Goal: Transaction & Acquisition: Book appointment/travel/reservation

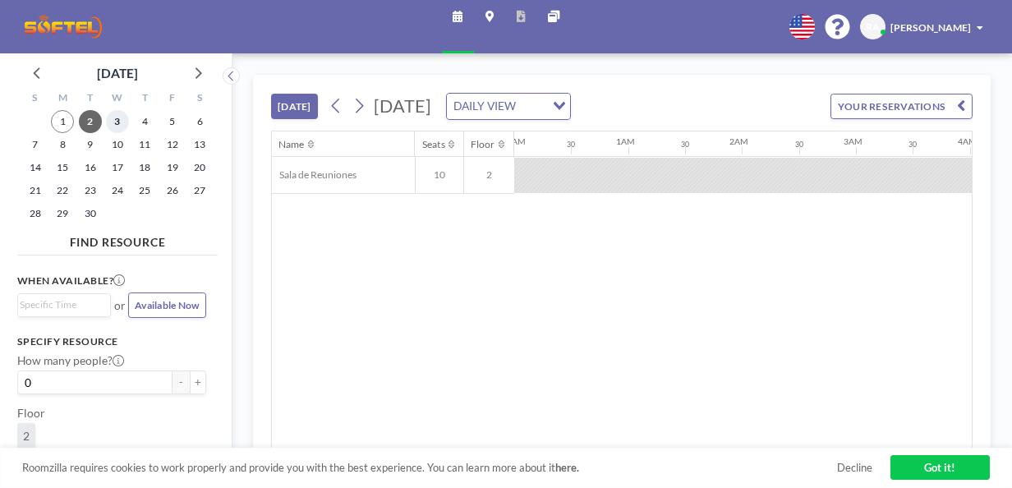
click at [115, 125] on span "3" at bounding box center [117, 121] width 23 height 23
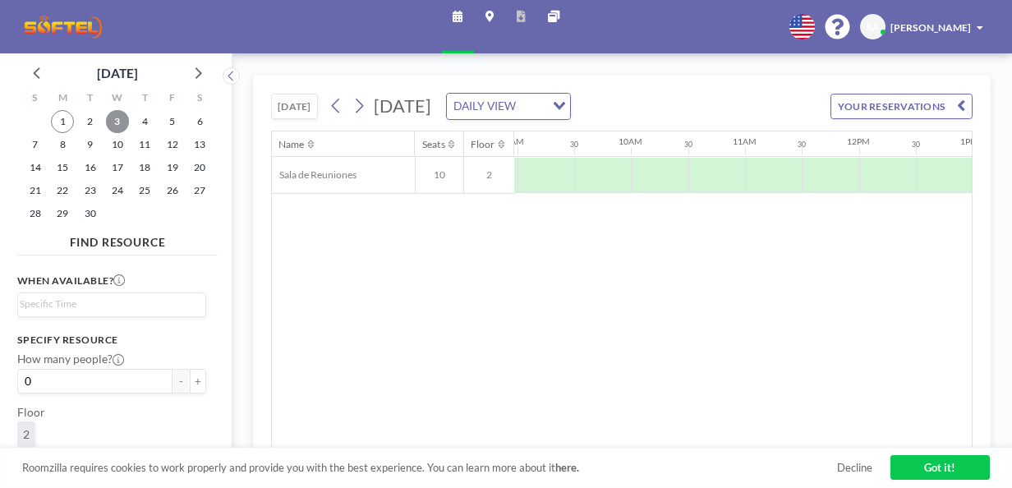
scroll to position [0, 1031]
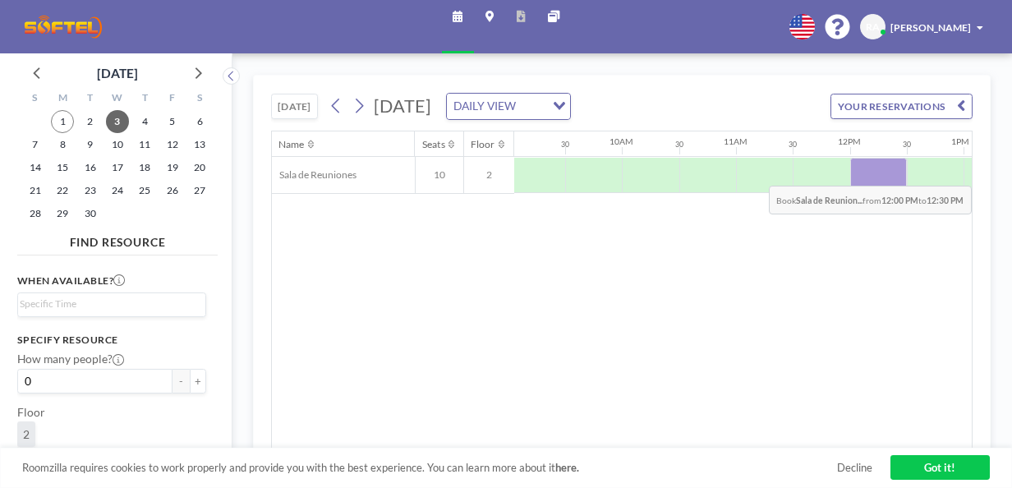
click at [853, 172] on div at bounding box center [878, 175] width 57 height 35
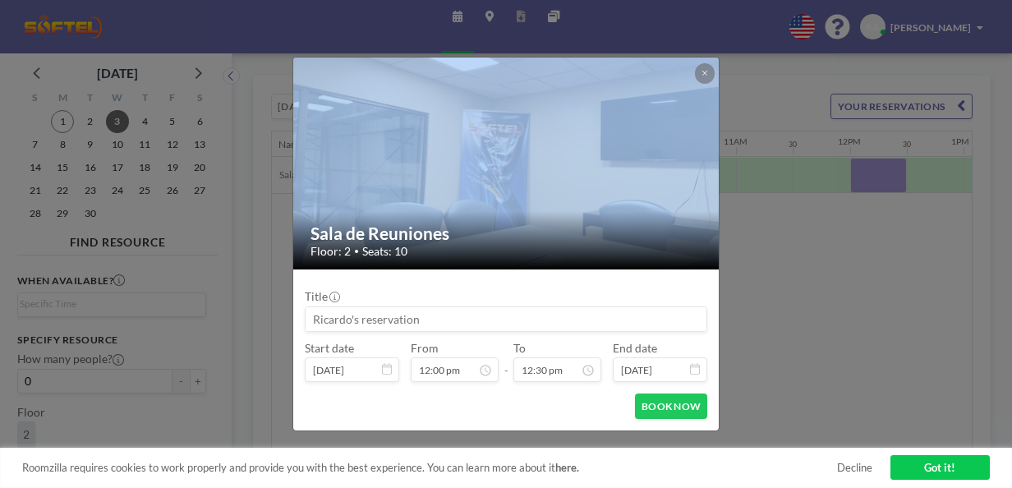
click at [853, 172] on div "Sala de Reuniones Floor: 2 • Seats: 10 Title Start date [DATE] From 12:00 pm - …" at bounding box center [506, 244] width 1012 height 488
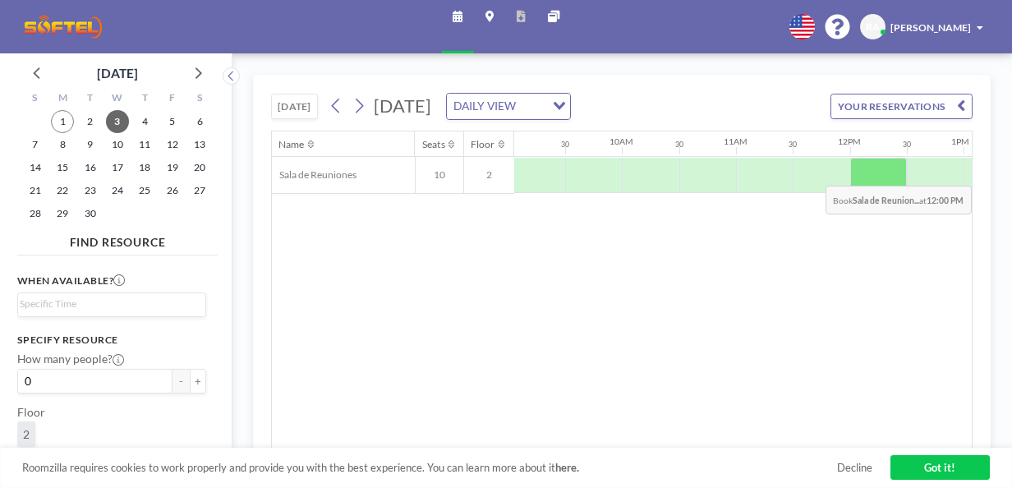
click at [853, 172] on div at bounding box center [850, 175] width 2734 height 37
click at [853, 172] on div at bounding box center [878, 175] width 57 height 35
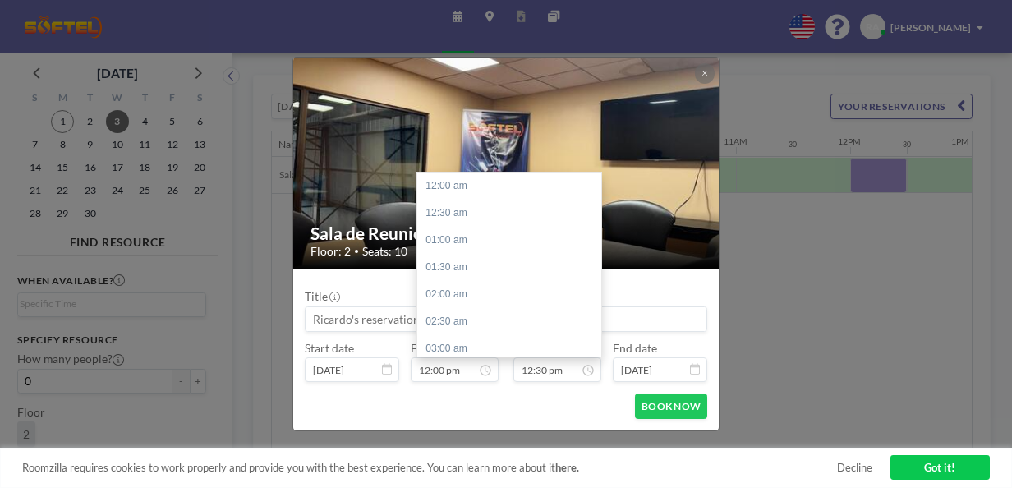
scroll to position [678, 0]
click at [456, 218] on div "01:00 pm" at bounding box center [513, 213] width 192 height 27
type input "01:00 pm"
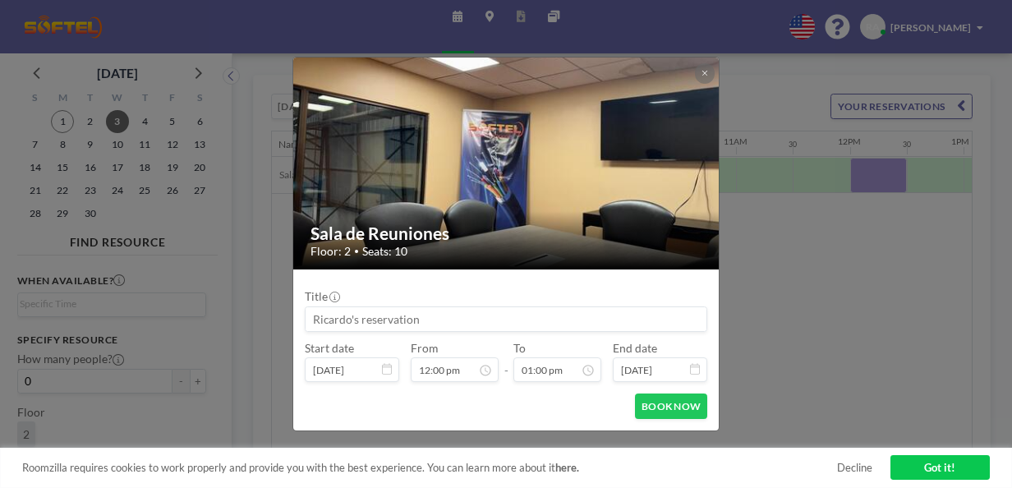
click at [666, 411] on button "BOOK NOW" at bounding box center [671, 405] width 72 height 25
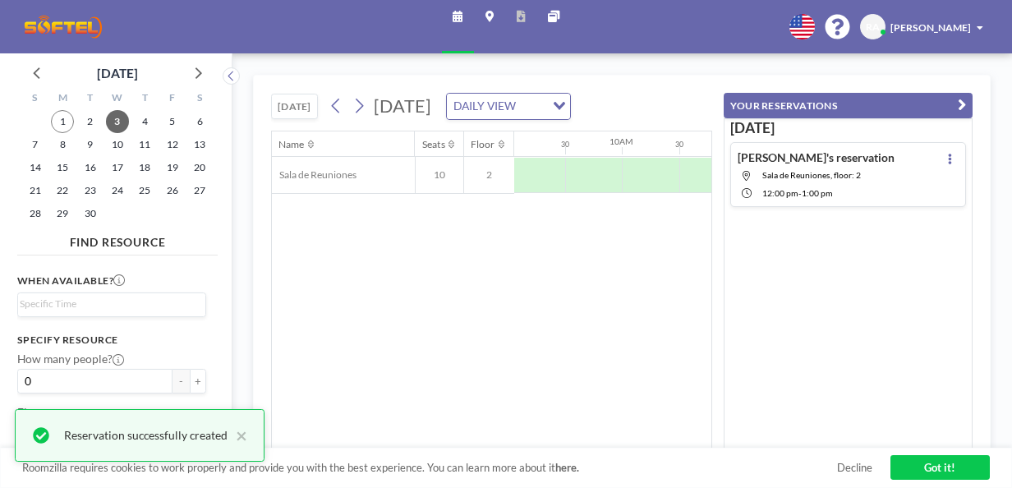
click at [908, 469] on link "Got it!" at bounding box center [939, 467] width 99 height 25
